Goal: Transaction & Acquisition: Purchase product/service

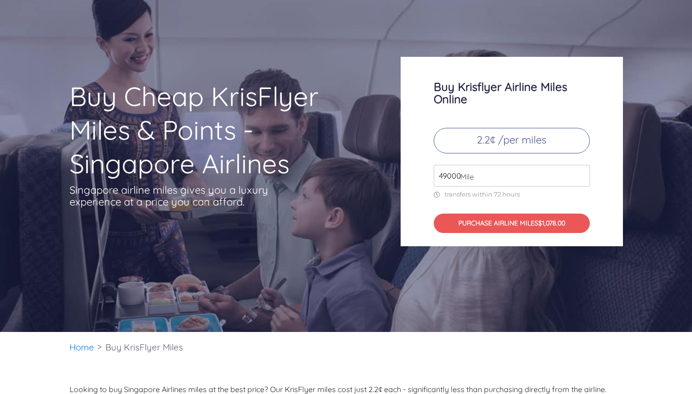
scroll to position [46, 0]
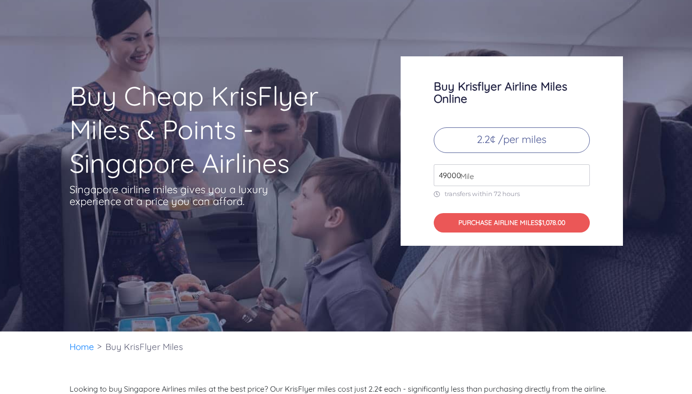
click at [482, 170] on input "49000" at bounding box center [512, 175] width 156 height 22
click at [582, 172] on input "50000" at bounding box center [512, 175] width 156 height 22
click at [582, 172] on input "51000" at bounding box center [512, 175] width 156 height 22
click at [582, 172] on input "52000" at bounding box center [512, 175] width 156 height 22
click at [582, 172] on input "53000" at bounding box center [512, 175] width 156 height 22
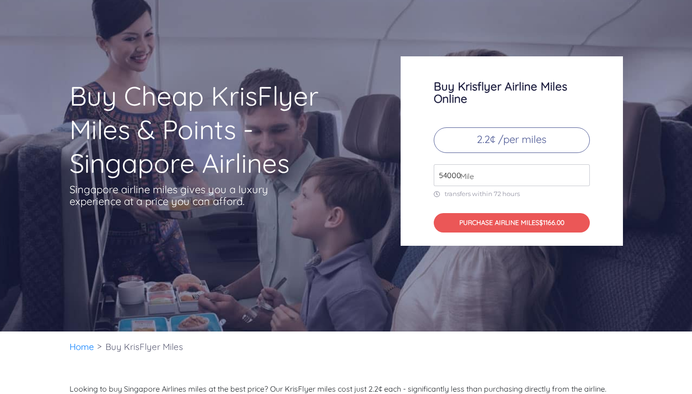
click at [582, 172] on input "54000" at bounding box center [512, 175] width 156 height 22
click at [582, 172] on input "55000" at bounding box center [512, 175] width 156 height 22
click at [582, 172] on input "56000" at bounding box center [512, 175] width 156 height 22
click at [582, 172] on input "57000" at bounding box center [512, 175] width 156 height 22
click at [582, 176] on input "56000" at bounding box center [512, 175] width 156 height 22
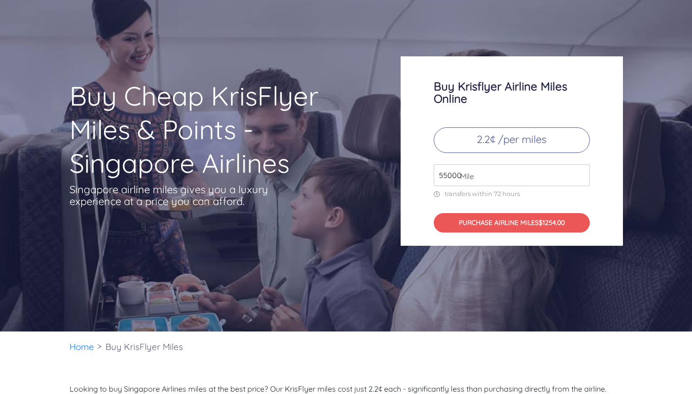
click at [582, 176] on input "55000" at bounding box center [512, 175] width 156 height 22
click at [582, 176] on input "54000" at bounding box center [512, 175] width 156 height 22
click at [582, 176] on input "53000" at bounding box center [512, 175] width 156 height 22
click at [582, 176] on input "52000" at bounding box center [512, 175] width 156 height 22
click at [582, 176] on input "51000" at bounding box center [512, 175] width 156 height 22
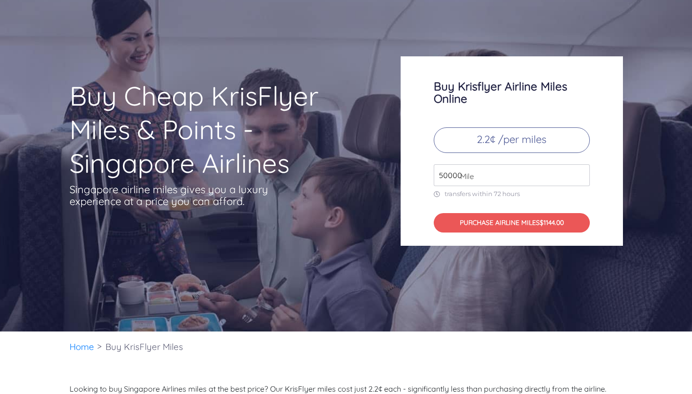
click at [582, 176] on input "50000" at bounding box center [512, 175] width 156 height 22
type input "49000"
click at [582, 176] on input "49000" at bounding box center [512, 175] width 156 height 22
click at [186, 210] on div "Buy Cheap KrisFlyer Miles & Points - Singapore Airlines Singapore airline miles…" at bounding box center [227, 162] width 331 height 167
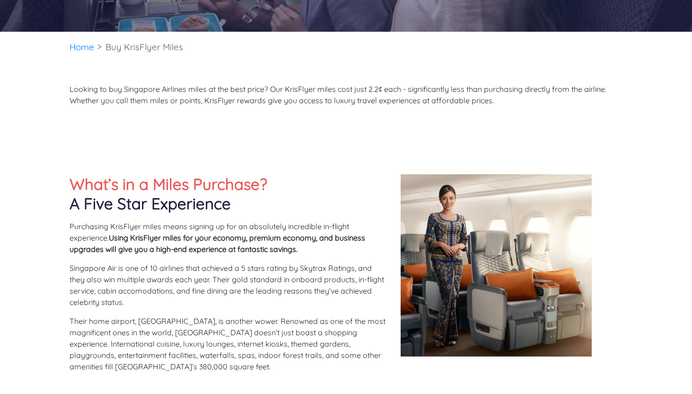
scroll to position [0, 0]
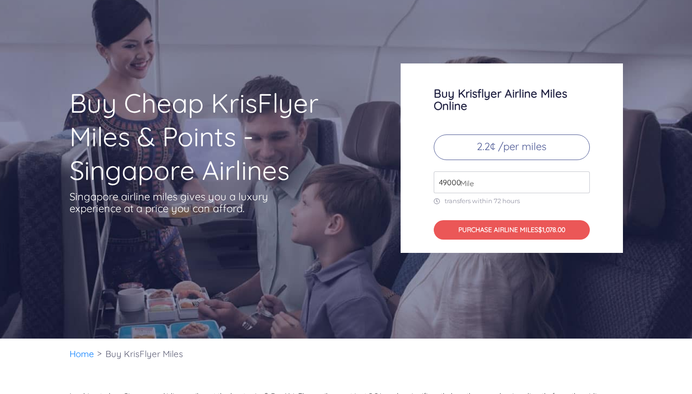
scroll to position [46, 0]
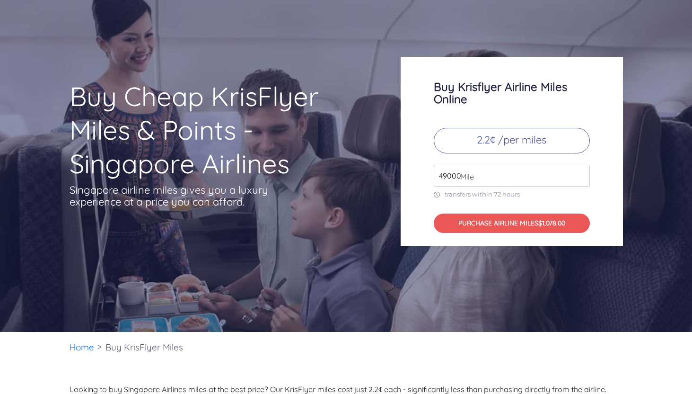
click at [486, 177] on input "49000" at bounding box center [512, 176] width 156 height 22
type input "4"
paste input "number"
click at [524, 192] on p "transfers within 72 hours" at bounding box center [512, 194] width 156 height 8
click at [514, 165] on input "number" at bounding box center [512, 176] width 156 height 22
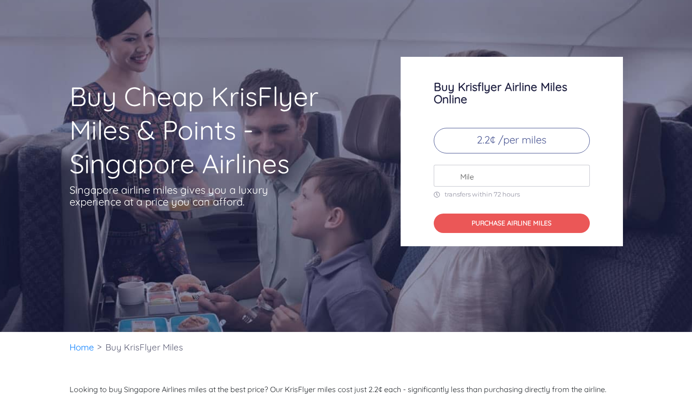
click at [512, 171] on input "number" at bounding box center [512, 176] width 156 height 22
type input "1"
paste input "86000"
type input "86000"
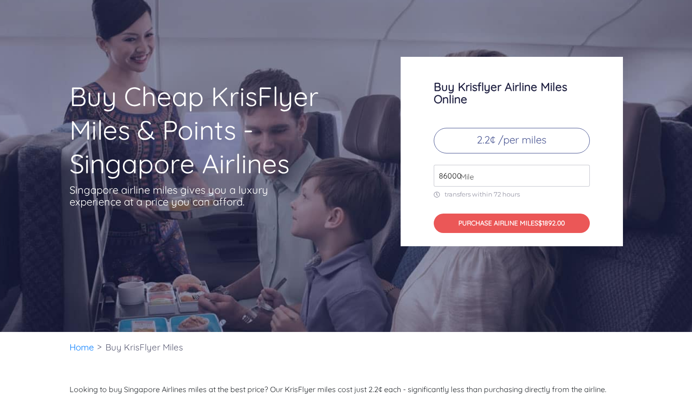
click at [494, 143] on p "2.2¢ /per miles" at bounding box center [512, 141] width 156 height 26
click at [554, 151] on p "2.2¢ /per miles" at bounding box center [512, 141] width 156 height 26
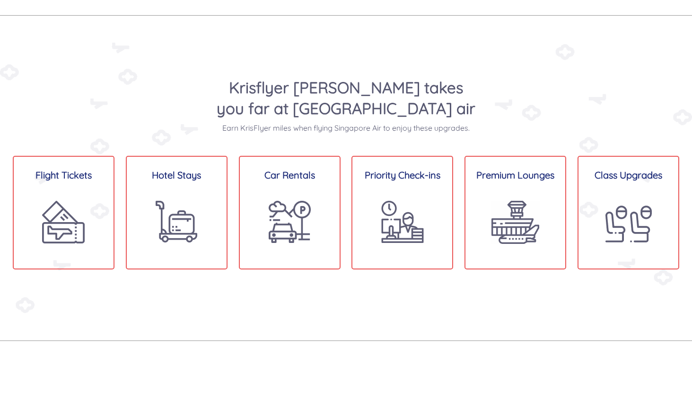
scroll to position [663, 0]
